Goal: Information Seeking & Learning: Understand process/instructions

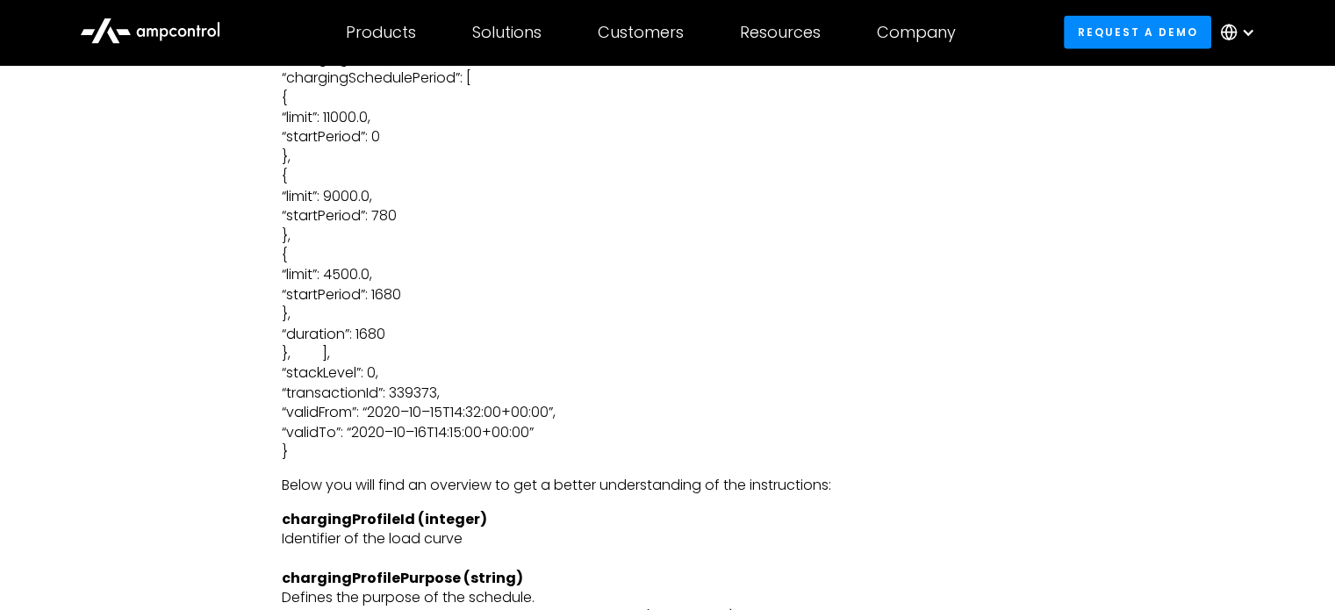
scroll to position [4194, 0]
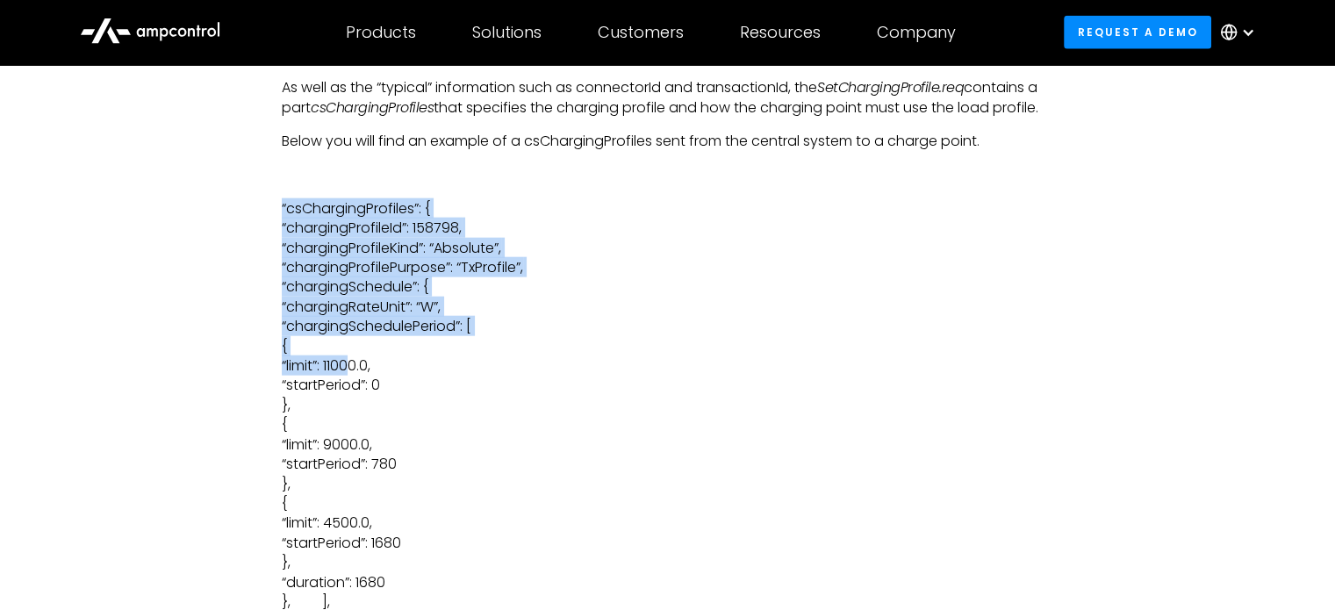
drag, startPoint x: 277, startPoint y: 203, endPoint x: 330, endPoint y: 382, distance: 186.6
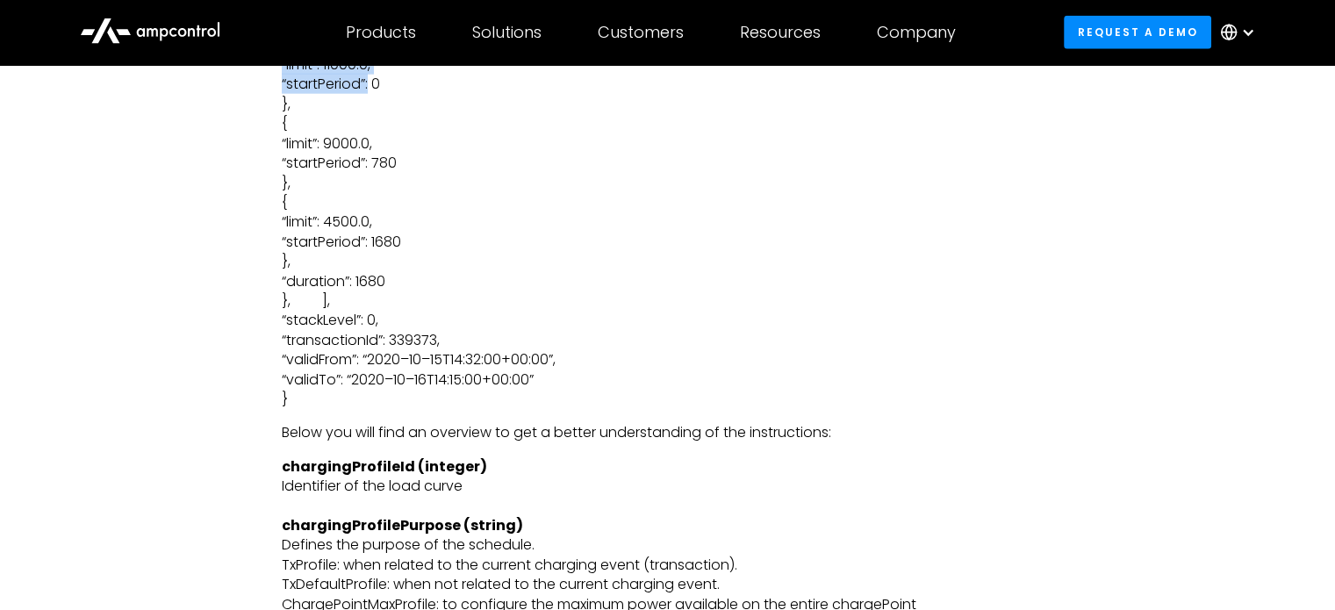
scroll to position [4633, 0]
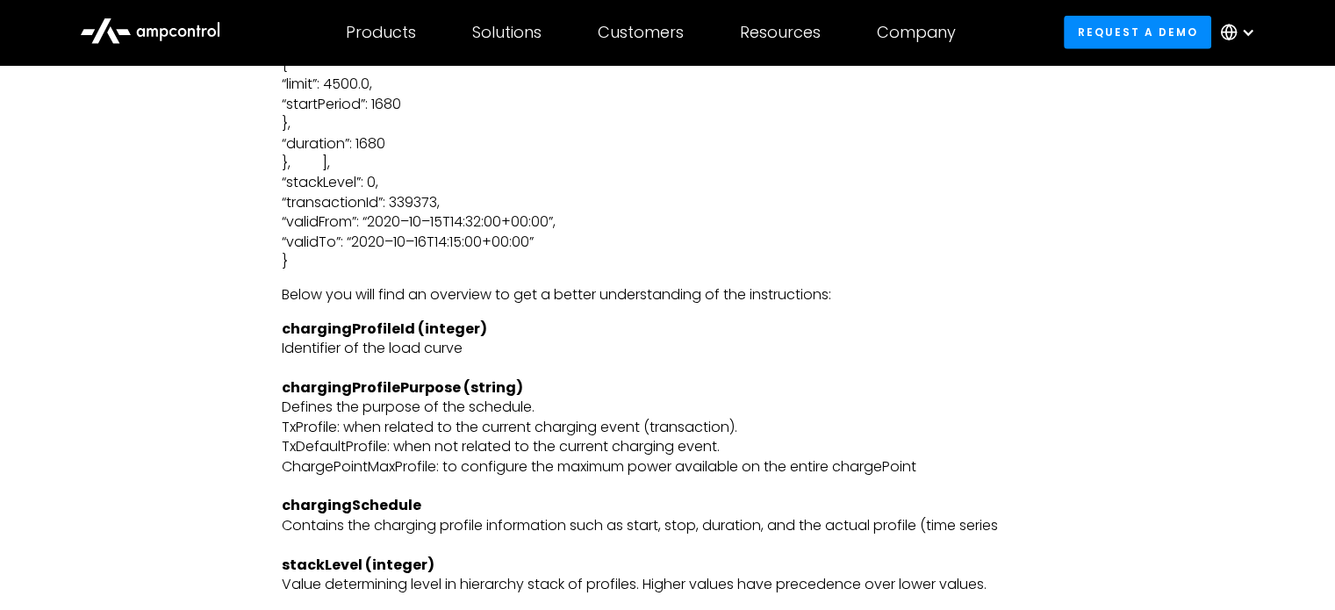
click at [321, 262] on p "“csChargingProfiles”: { “chargingProfileId”: 158798, “chargingProfileKind”: “Ab…" at bounding box center [668, 16] width 772 height 512
copy p "“csChargingProfiles”: { “chargingProfileId”: 158798, “chargingProfileKind”: “Ab…"
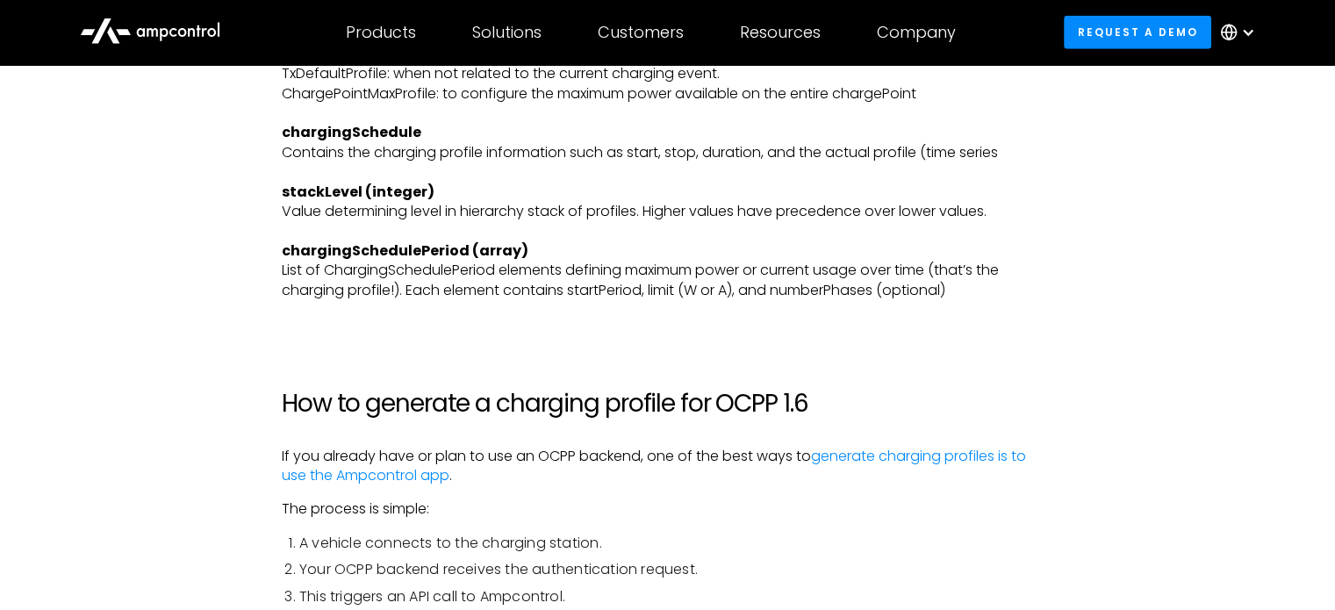
scroll to position [5335, 0]
